Goal: Information Seeking & Learning: Learn about a topic

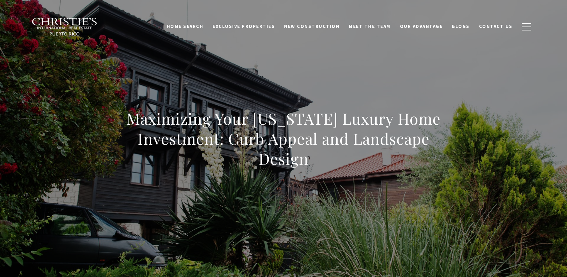
click at [314, 158] on h1 "Maximizing Your [US_STATE] Luxury Home Investment: Curb Appeal and Landscape De…" at bounding box center [284, 138] width 316 height 60
